Goal: Task Accomplishment & Management: Use online tool/utility

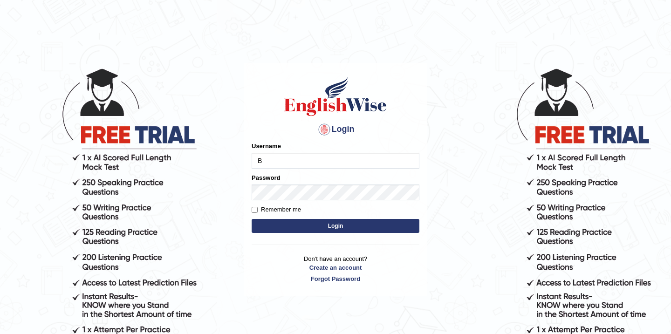
type input "Babsterro"
click at [304, 227] on button "Login" at bounding box center [336, 226] width 168 height 14
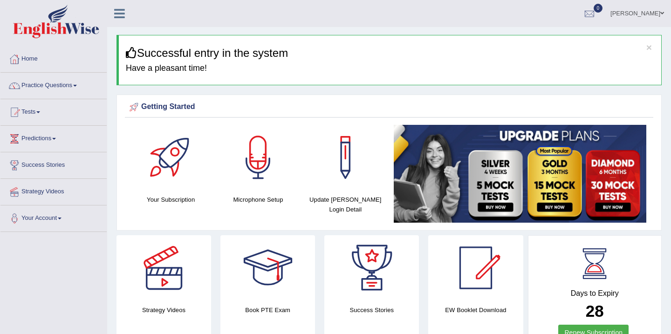
click at [48, 88] on link "Practice Questions" at bounding box center [53, 84] width 106 height 23
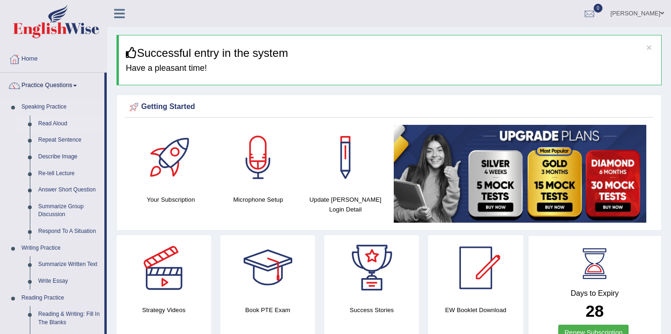
click at [60, 124] on link "Read Aloud" at bounding box center [69, 124] width 70 height 17
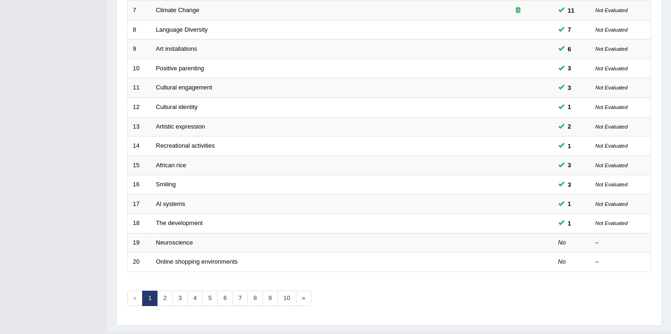
scroll to position [277, 0]
